Goal: Task Accomplishment & Management: Manage account settings

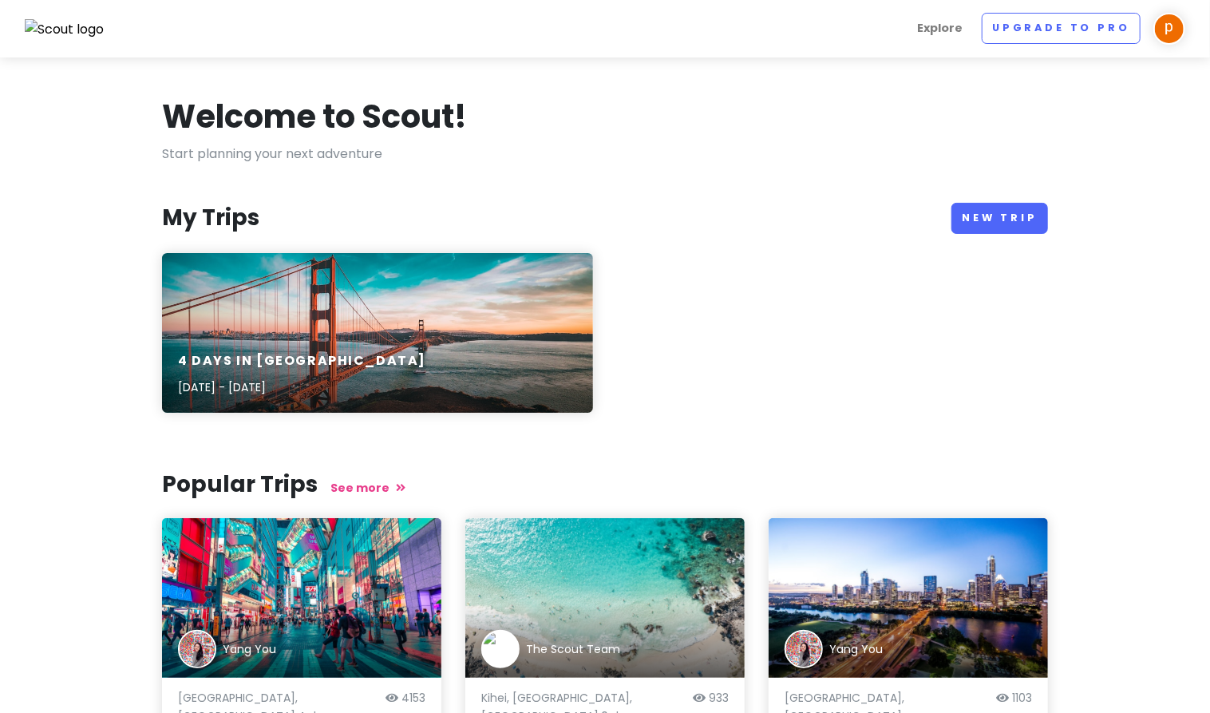
click at [1181, 23] on img at bounding box center [1170, 29] width 32 height 32
click at [1099, 212] on link "Log Out" at bounding box center [1119, 209] width 160 height 36
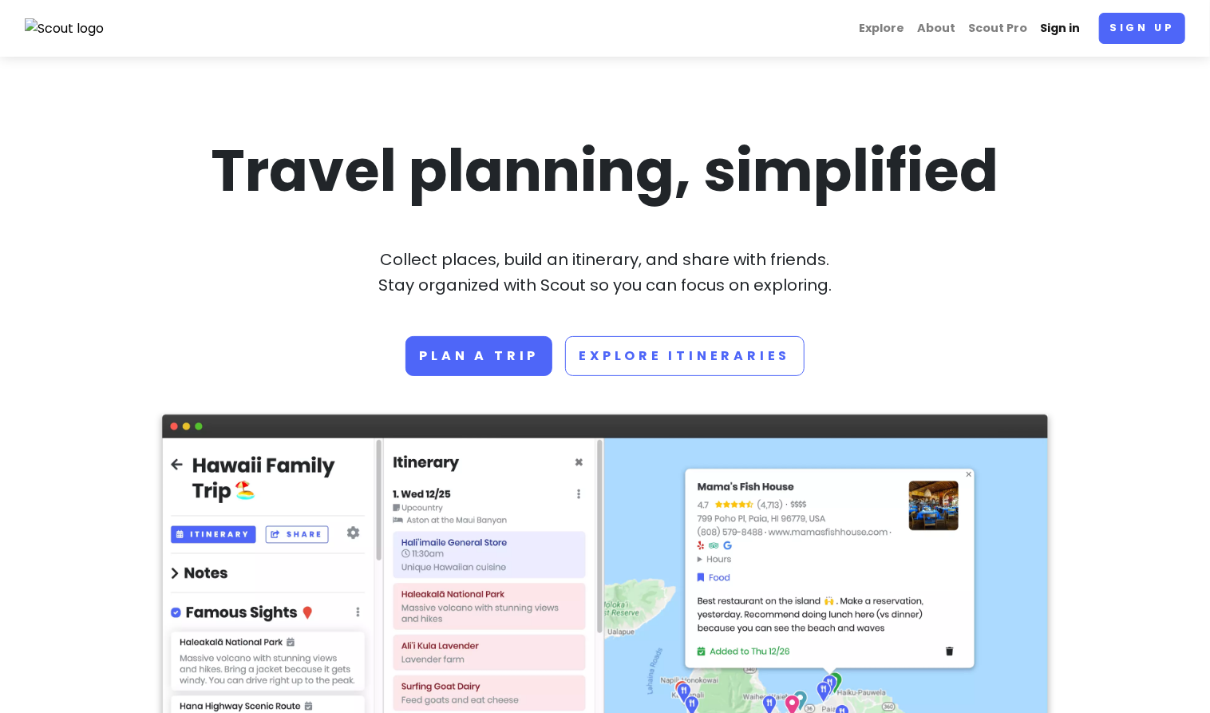
click at [1072, 34] on link "Sign in" at bounding box center [1060, 28] width 53 height 31
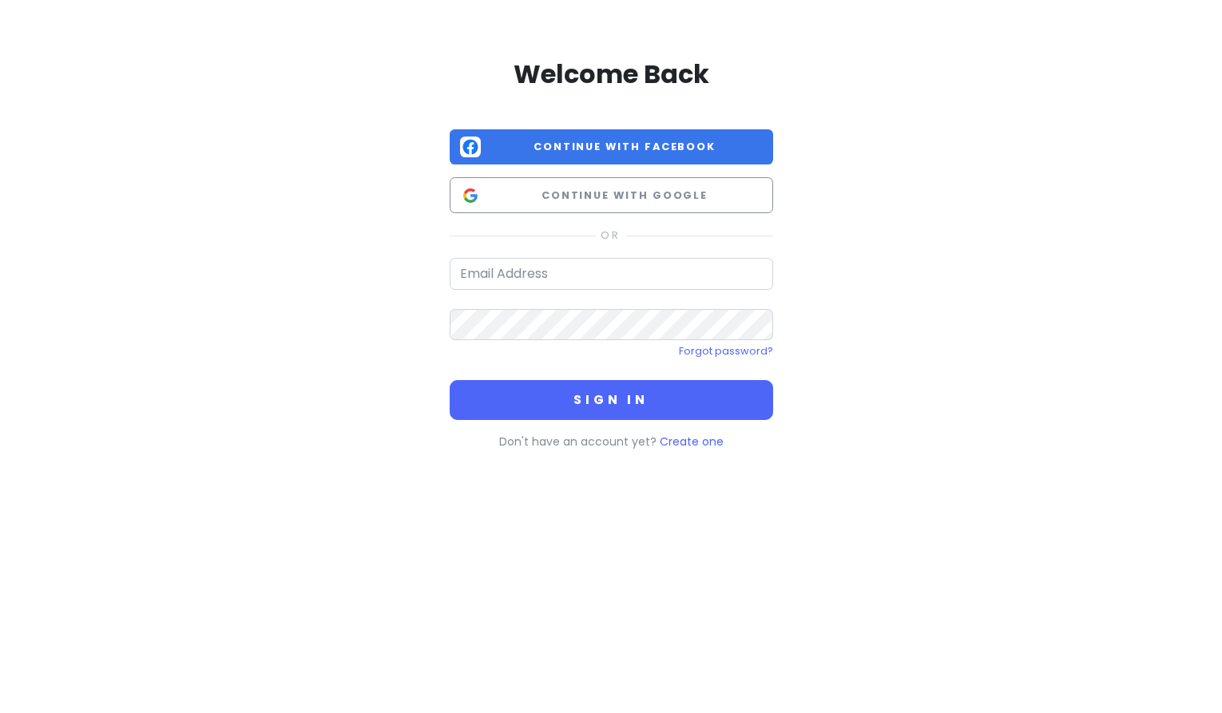
click at [594, 243] on hr at bounding box center [611, 235] width 323 height 19
click at [583, 275] on input "email" at bounding box center [611, 274] width 323 height 32
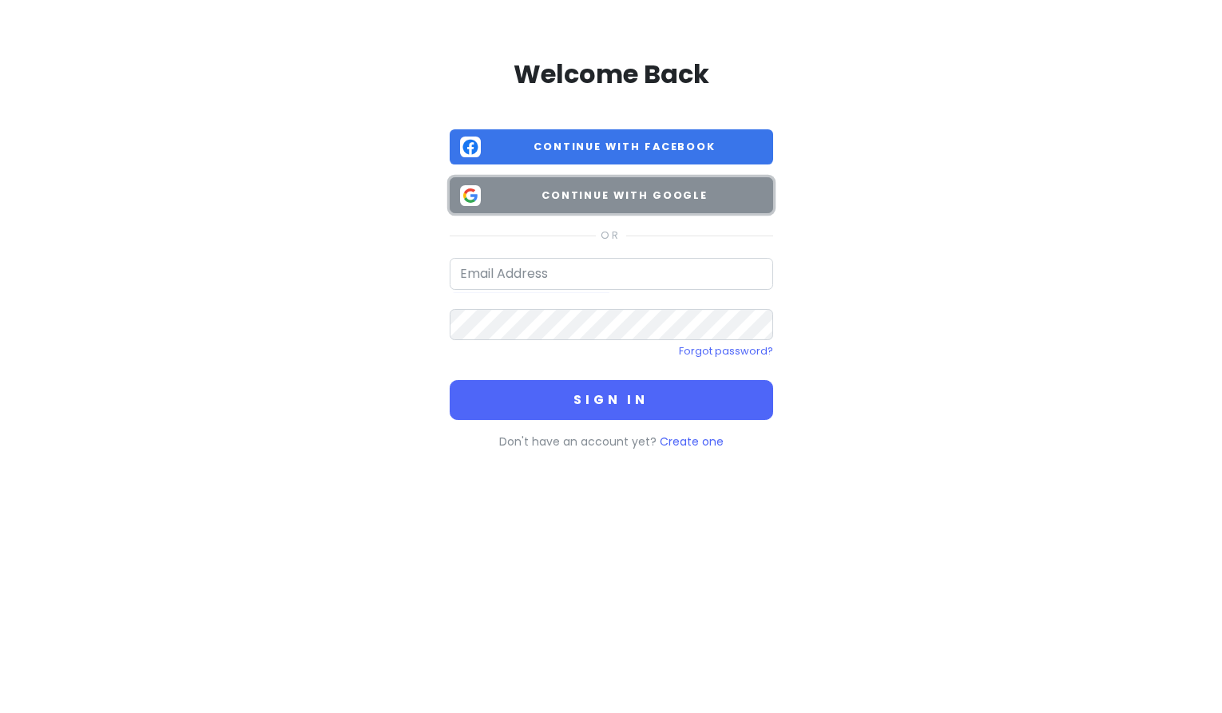
click at [618, 199] on span "Continue with Google" at bounding box center [624, 196] width 275 height 16
